Goal: Task Accomplishment & Management: Manage account settings

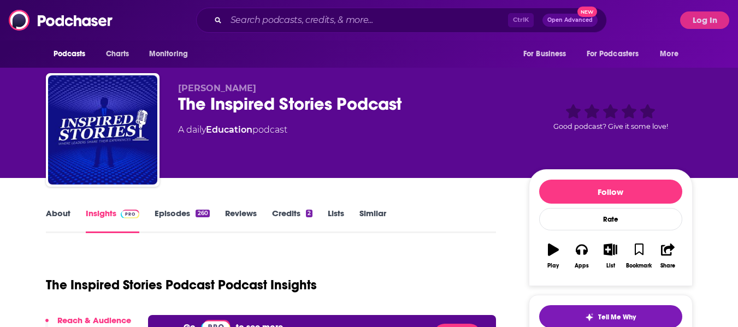
scroll to position [55, 0]
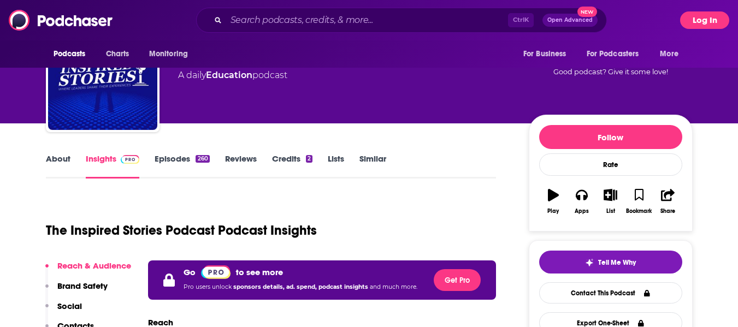
click at [709, 18] on button "Log In" at bounding box center [704, 19] width 49 height 17
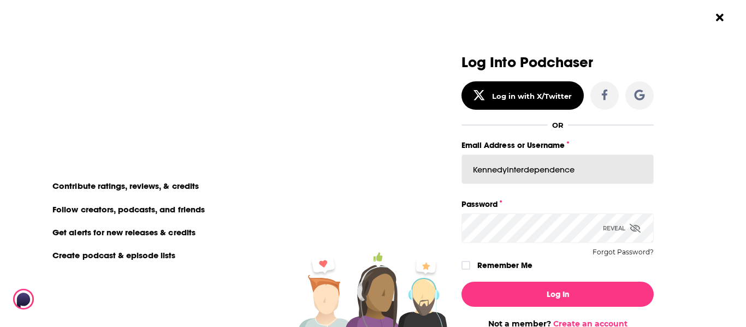
scroll to position [6, 0]
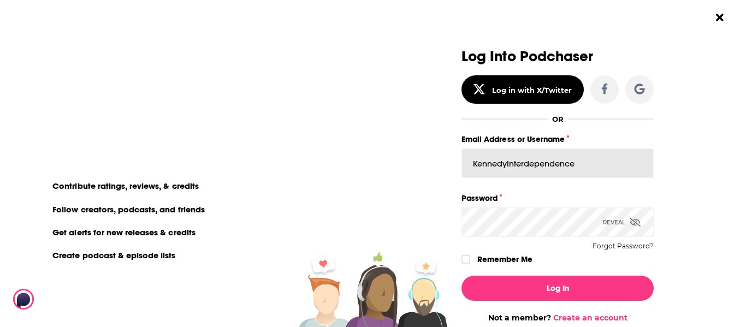
drag, startPoint x: 601, startPoint y: 168, endPoint x: 453, endPoint y: 168, distance: 147.5
paste input "MattieVG"
type input "MattieVG"
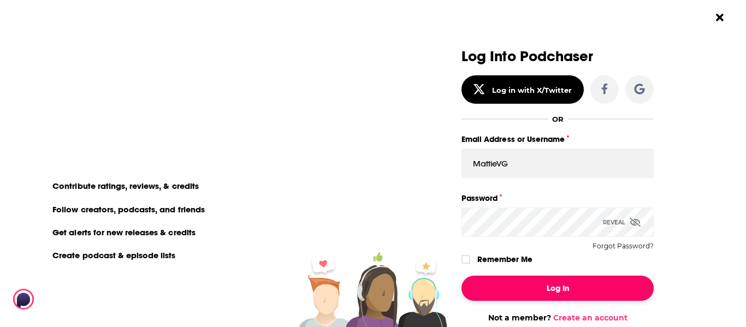
click at [538, 299] on button "Log In" at bounding box center [558, 288] width 192 height 25
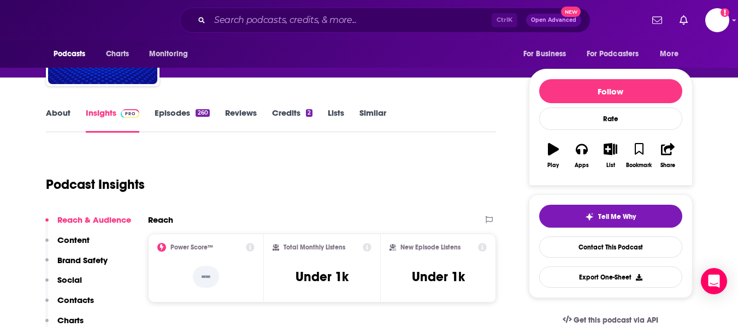
scroll to position [0, 0]
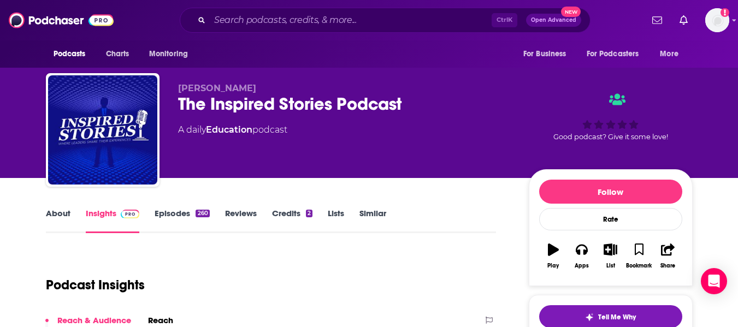
click at [181, 212] on link "Episodes 260" at bounding box center [182, 220] width 55 height 25
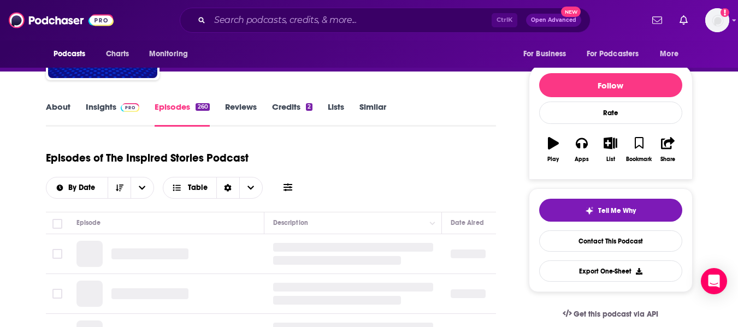
scroll to position [218, 0]
